Goal: Complete application form

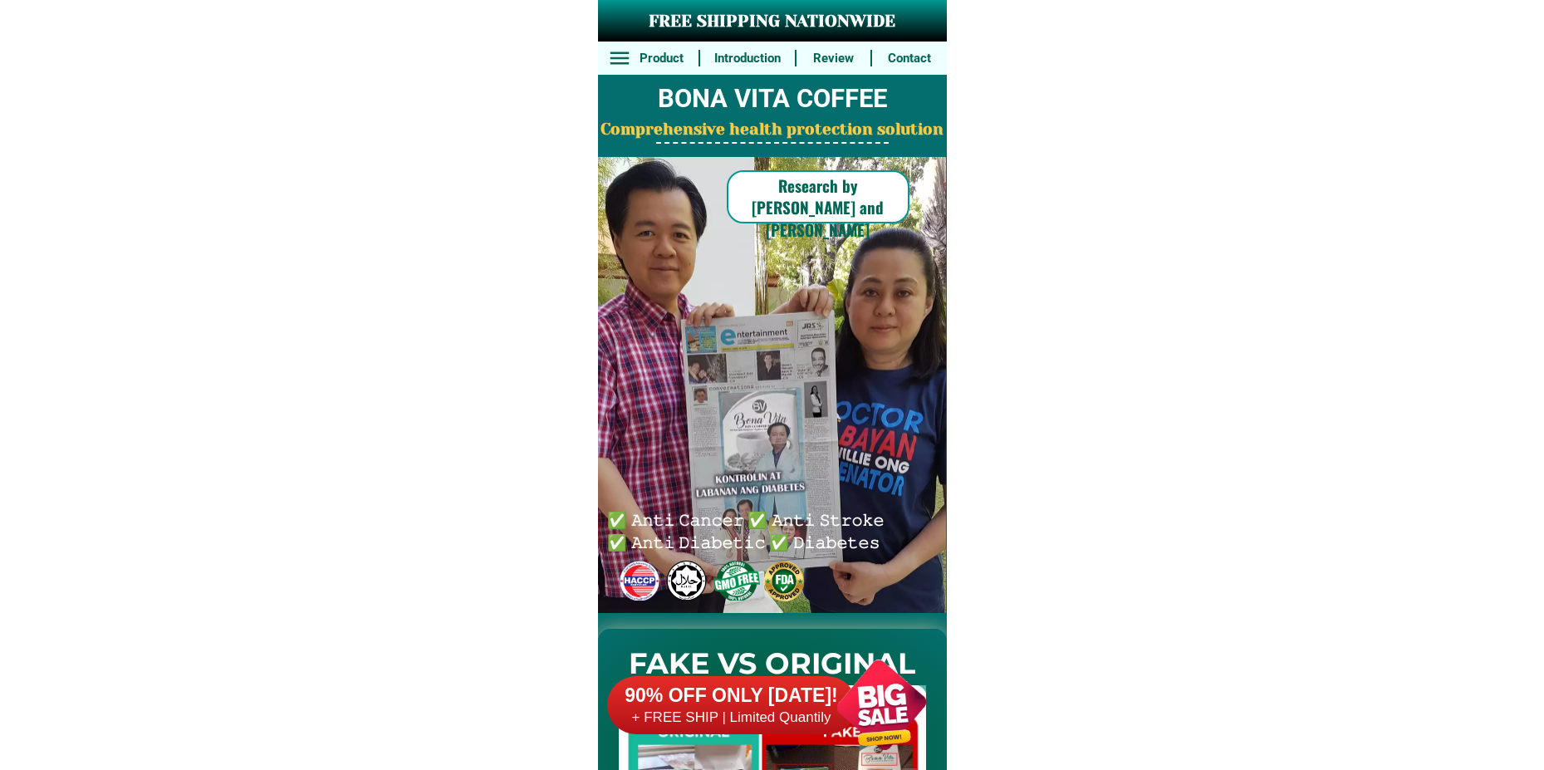
drag, startPoint x: 918, startPoint y: 707, endPoint x: 890, endPoint y: 483, distance: 225.9
click at [917, 709] on div at bounding box center [881, 704] width 130 height 130
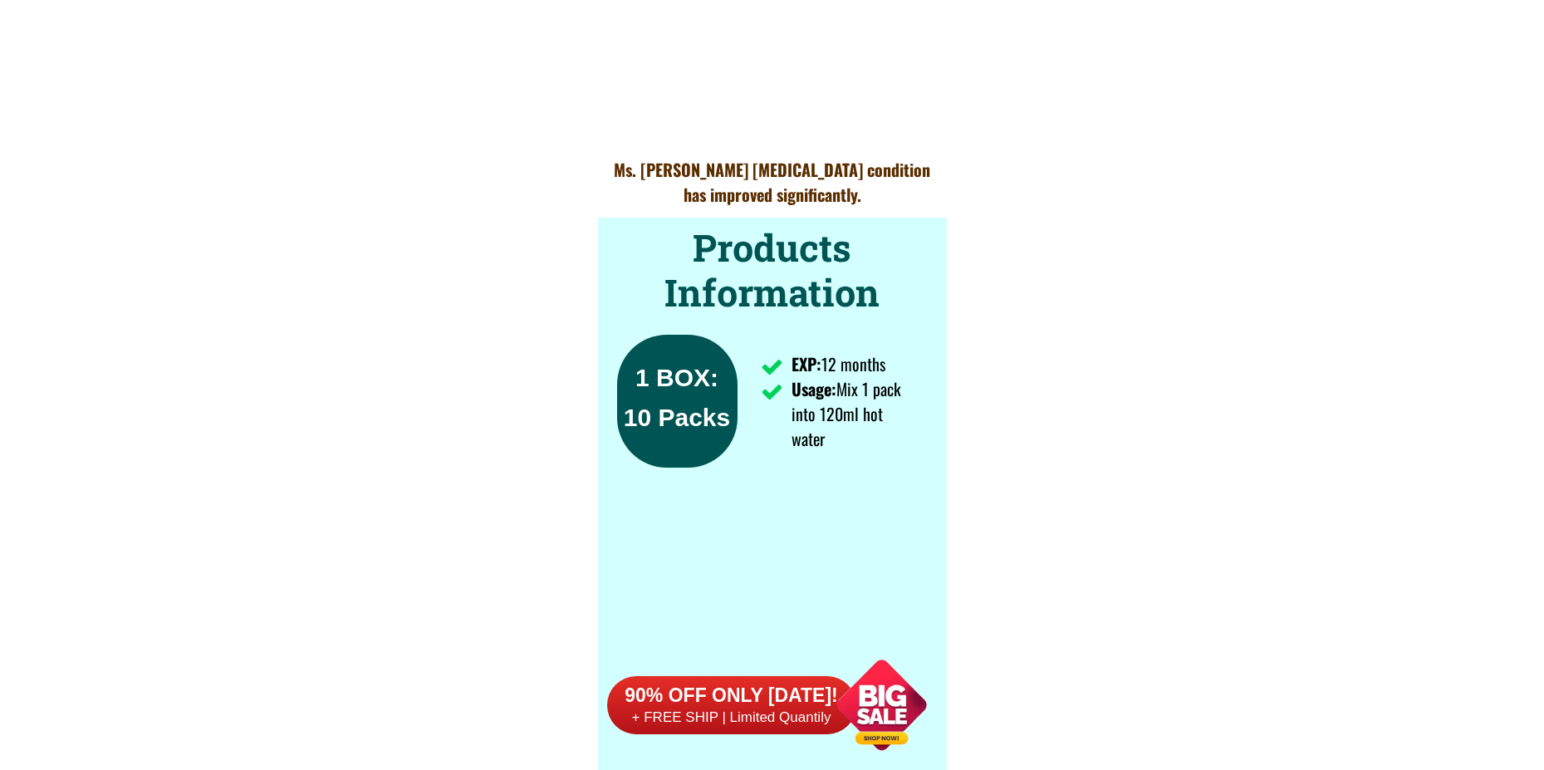
scroll to position [12212, 0]
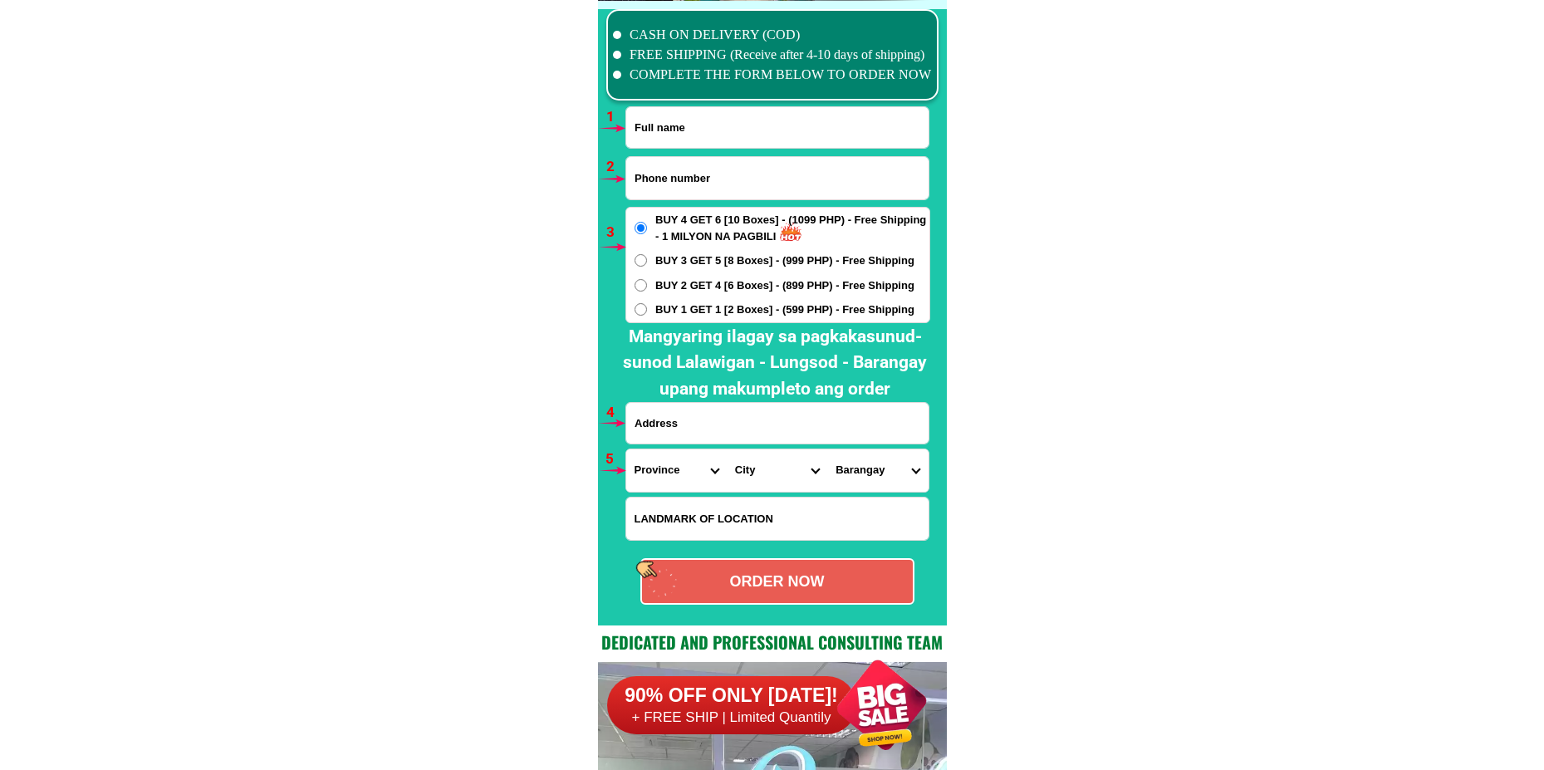
click at [691, 128] on input "Input full_name" at bounding box center [777, 127] width 302 height 41
paste input "[PERSON_NAME]"
type input "[PERSON_NAME]"
click at [666, 164] on input "Input phone_number" at bounding box center [777, 178] width 302 height 42
paste input "09057817962"
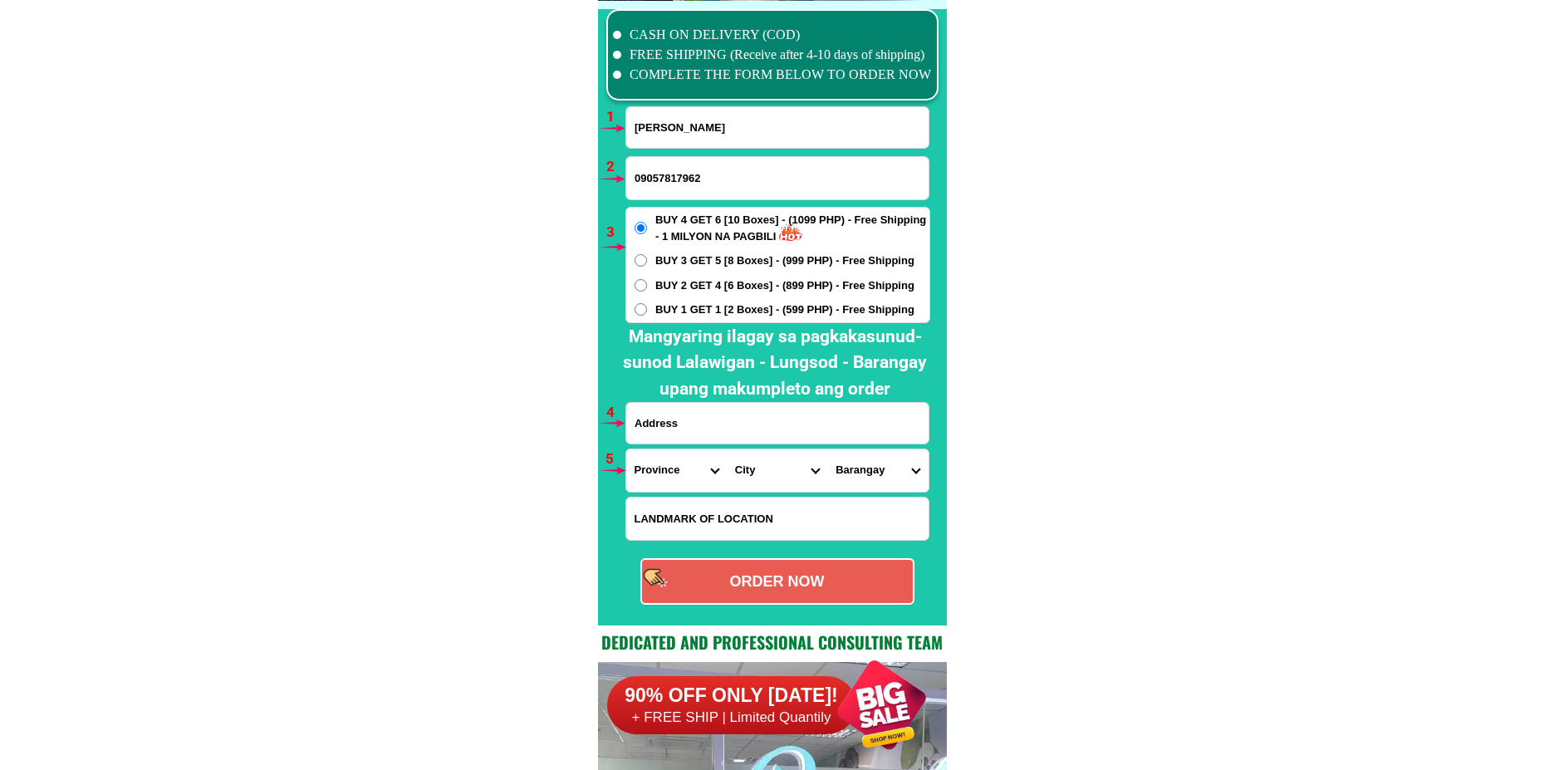
type input "09057817962"
click at [693, 424] on input "Input address" at bounding box center [777, 423] width 302 height 41
paste input "purok 2 brgy compol,[PERSON_NAME][GEOGRAPHIC_DATA],province"
type input "purok 2 brgy compol,[PERSON_NAME][GEOGRAPHIC_DATA],province"
click at [671, 472] on select "Province [GEOGRAPHIC_DATA] [GEOGRAPHIC_DATA][PERSON_NAME][GEOGRAPHIC_DATA][GEOG…" at bounding box center [676, 470] width 100 height 42
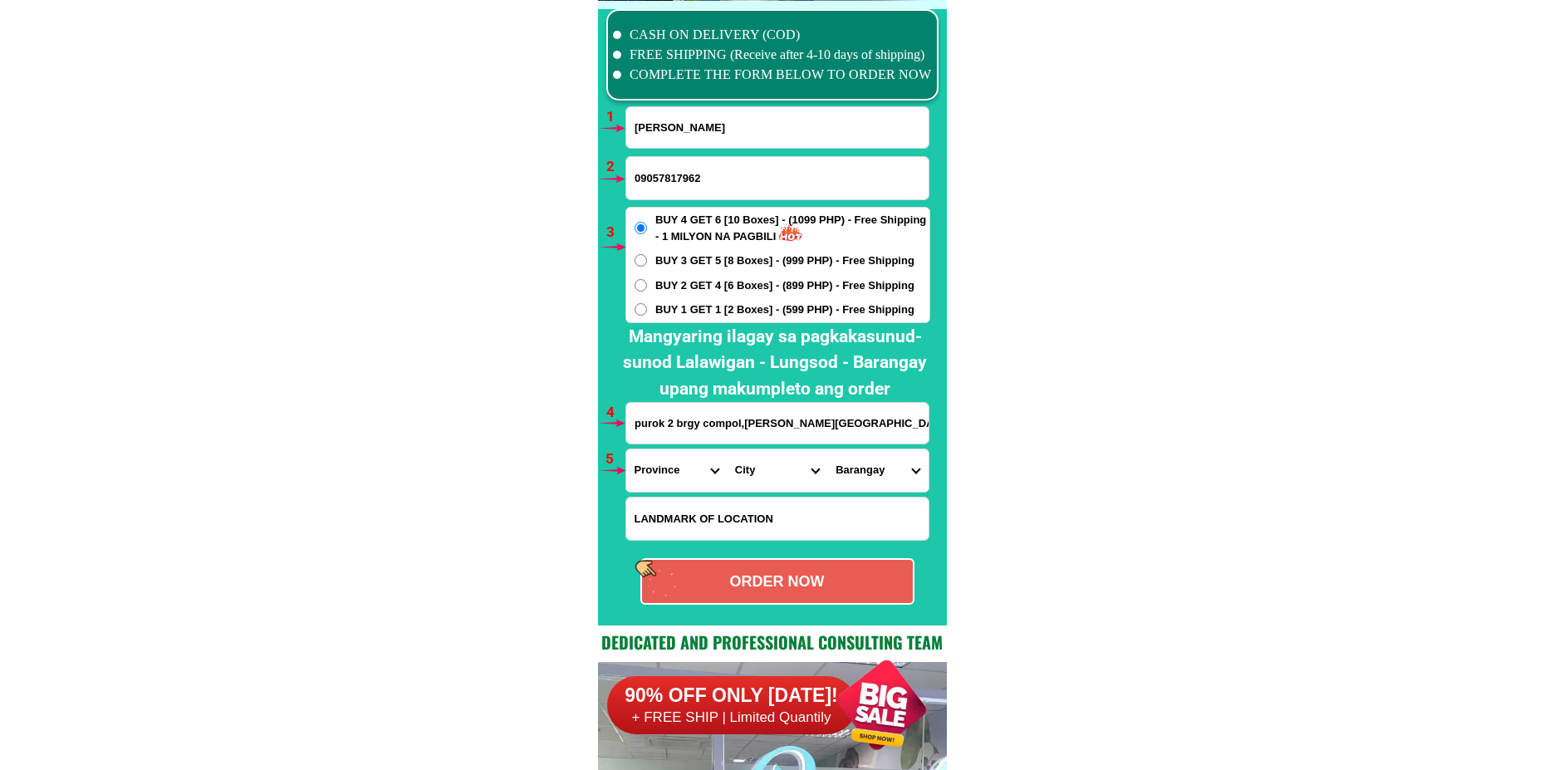
select select "63_48"
click at [626, 449] on select "Province [GEOGRAPHIC_DATA] [GEOGRAPHIC_DATA][PERSON_NAME][GEOGRAPHIC_DATA][GEOG…" at bounding box center [676, 470] width 100 height 42
drag, startPoint x: 737, startPoint y: 470, endPoint x: 736, endPoint y: 459, distance: 10.8
click at [736, 469] on select "City [PERSON_NAME] Mahinog [PERSON_NAME]" at bounding box center [777, 470] width 100 height 42
select select "63_487895"
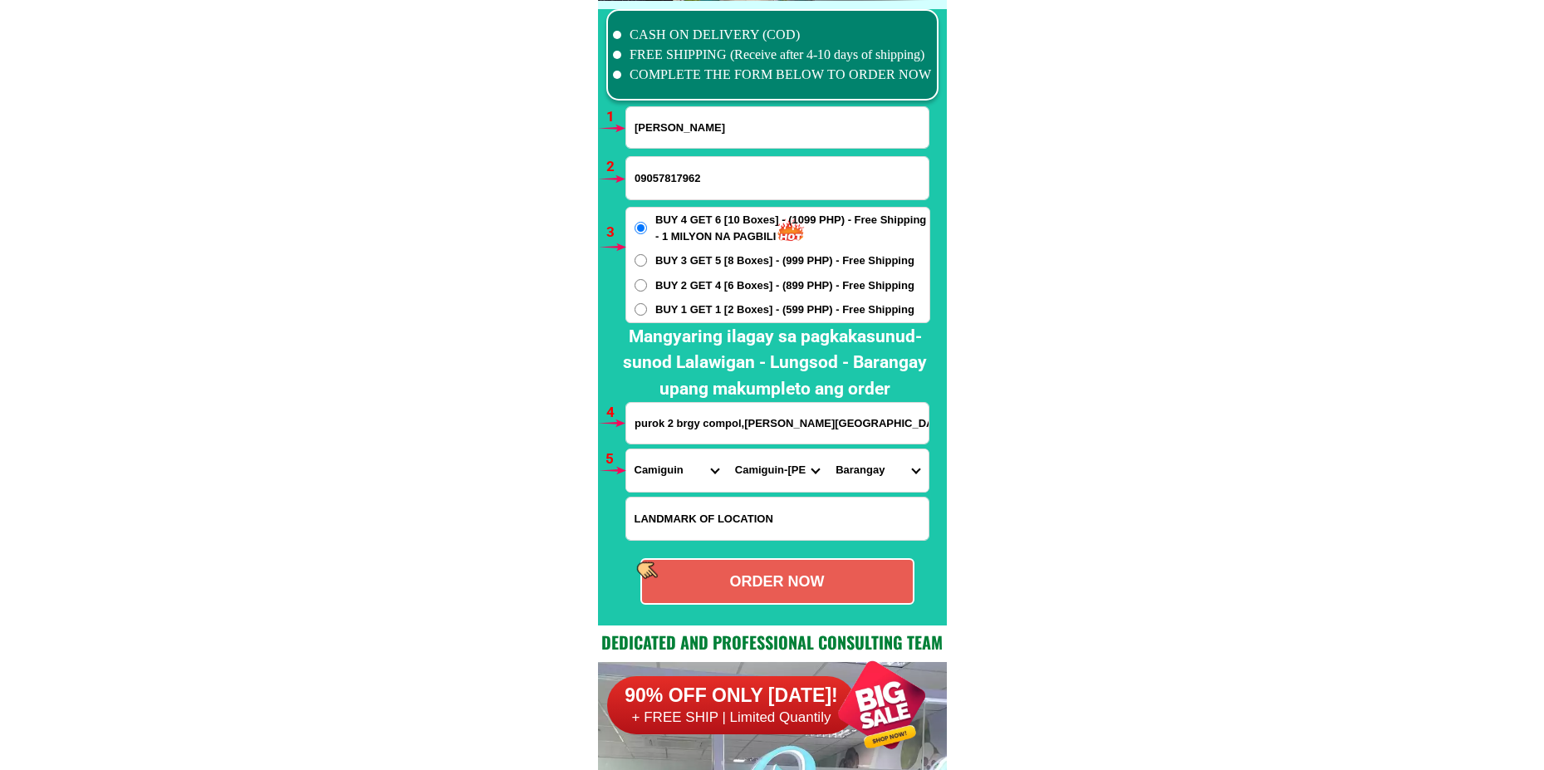
click at [727, 449] on select "City [PERSON_NAME] Mahinog [PERSON_NAME]" at bounding box center [777, 470] width 100 height 42
click at [897, 469] on select "Barangay Alga Bonbon Bura [PERSON_NAME][GEOGRAPHIC_DATA] Looc Mainit [PERSON_NA…" at bounding box center [877, 470] width 100 height 42
select select "63_4878959829"
click at [827, 449] on select "Barangay Alga Bonbon Bura [PERSON_NAME][GEOGRAPHIC_DATA] Looc Mainit [PERSON_NA…" at bounding box center [877, 470] width 100 height 42
click at [786, 582] on div "ORDER NOW" at bounding box center [777, 581] width 271 height 22
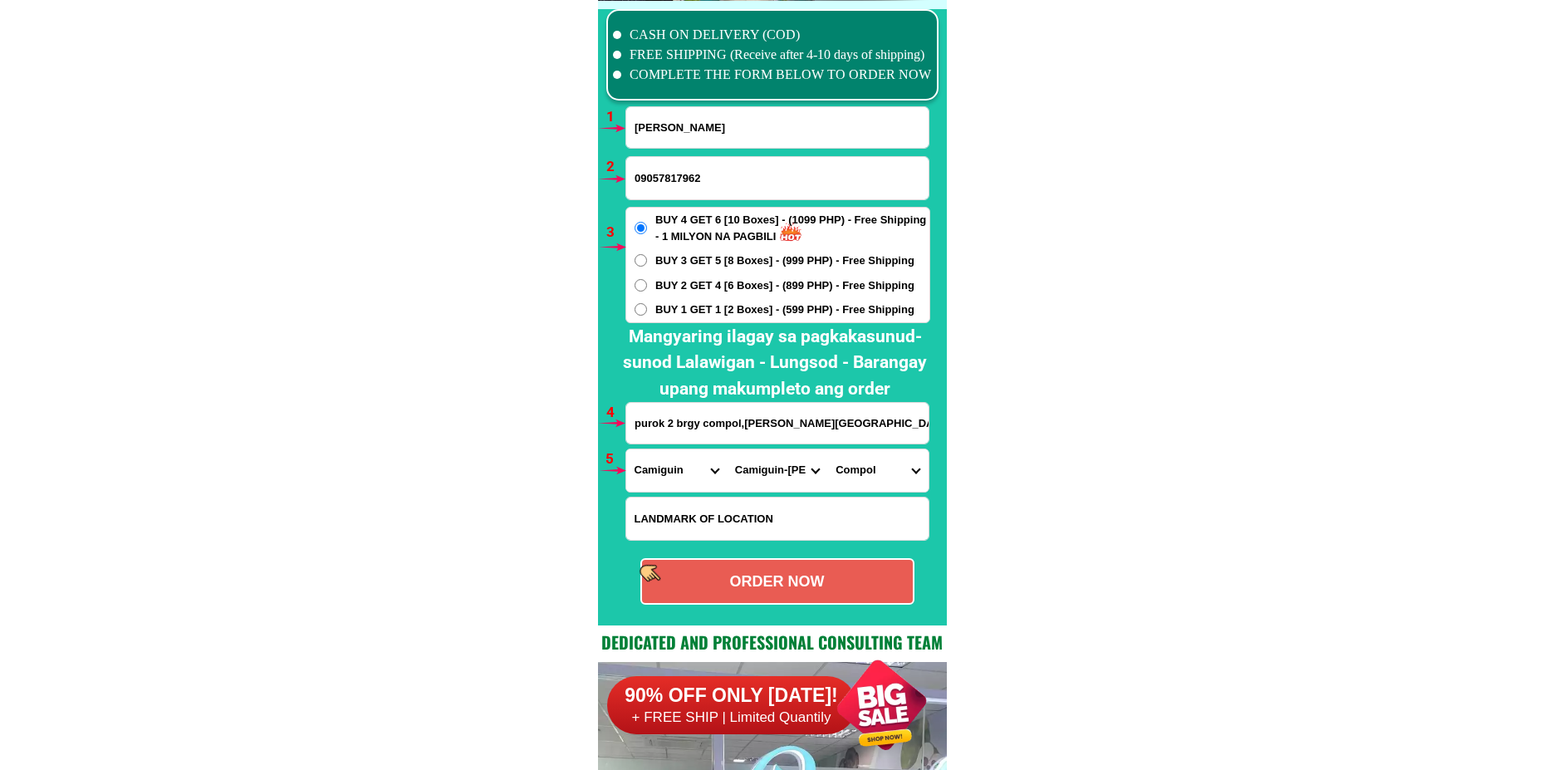
radio input "true"
